Goal: Transaction & Acquisition: Purchase product/service

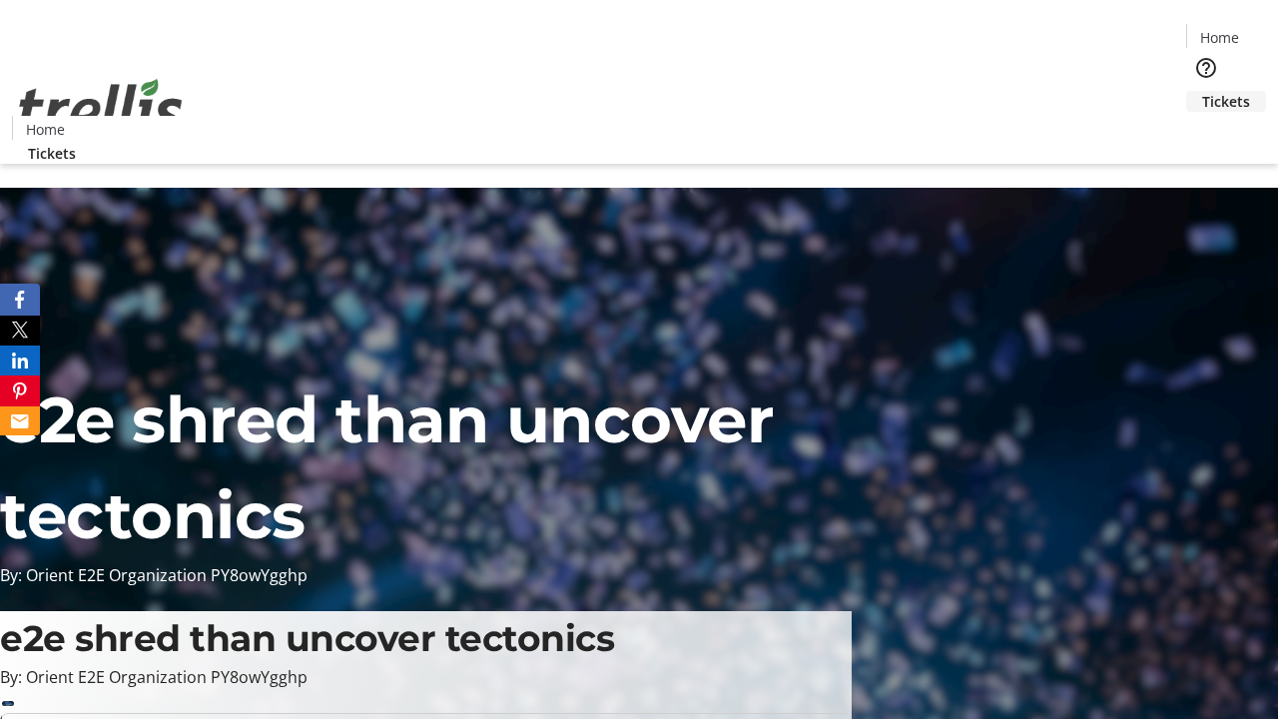
click at [1202, 91] on span "Tickets" at bounding box center [1226, 101] width 48 height 21
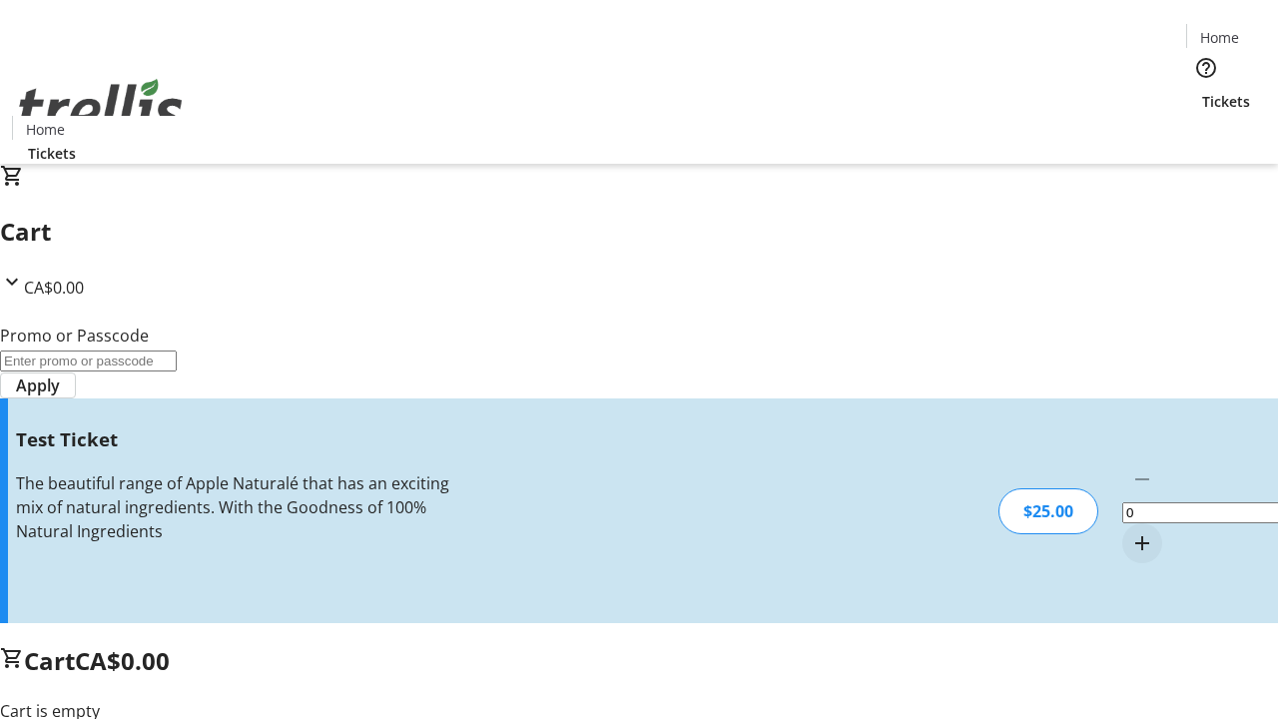
click at [1130, 531] on mat-icon "Increment by one" at bounding box center [1142, 543] width 24 height 24
type input "1"
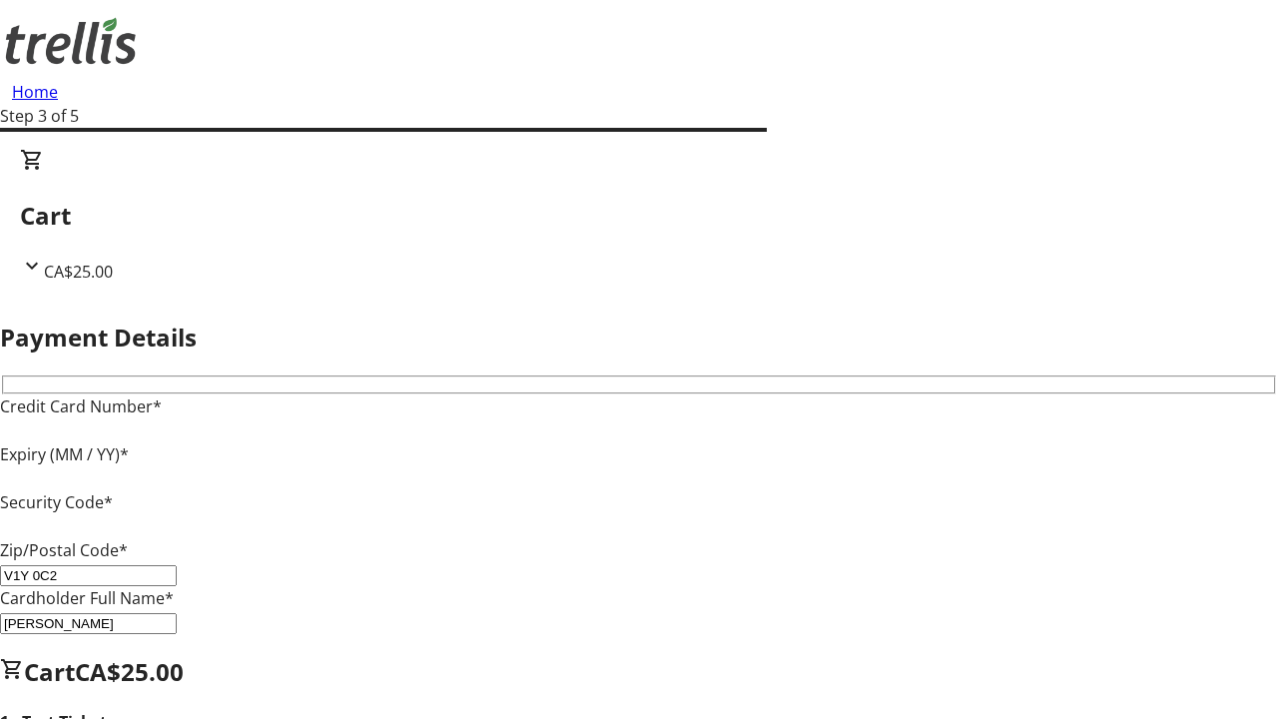
type input "V1Y 0C2"
